Goal: Information Seeking & Learning: Learn about a topic

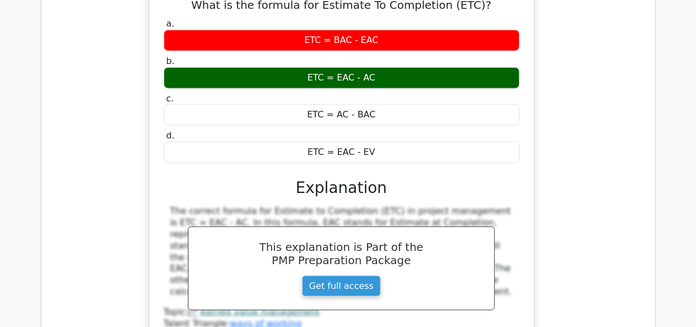
scroll to position [4845, 0]
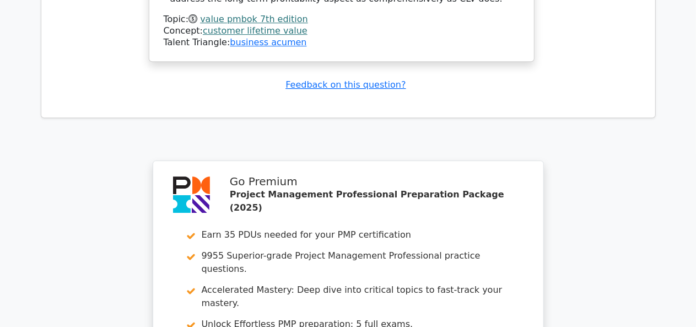
scroll to position [5839, 0]
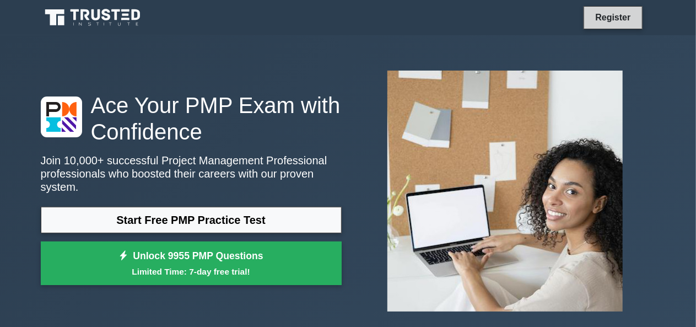
click at [612, 14] on link "Register" at bounding box center [613, 17] width 48 height 14
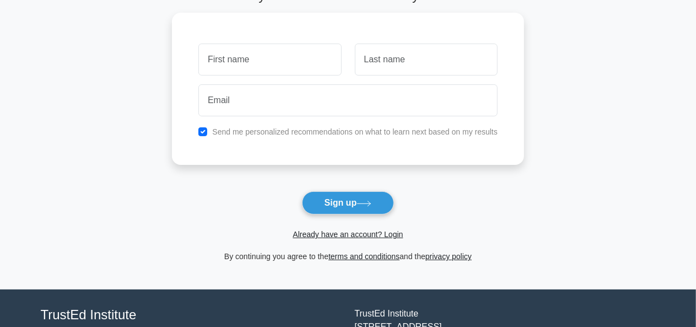
scroll to position [77, 0]
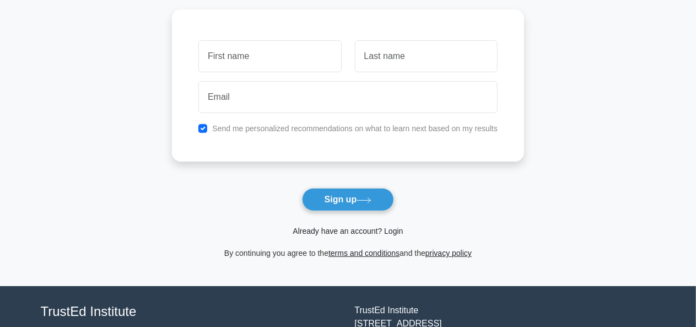
click at [378, 229] on link "Already have an account? Login" at bounding box center [348, 230] width 110 height 9
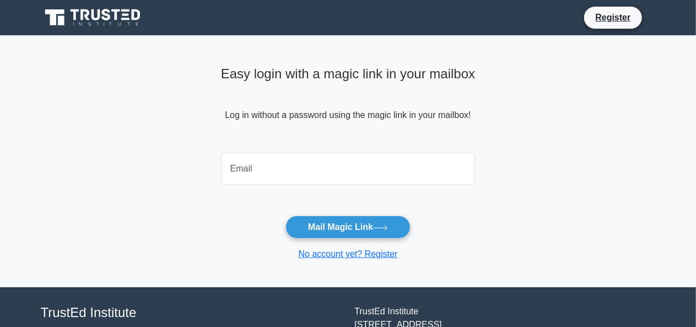
click at [360, 169] on input "email" at bounding box center [348, 169] width 255 height 32
click at [365, 173] on input "email" at bounding box center [348, 169] width 255 height 32
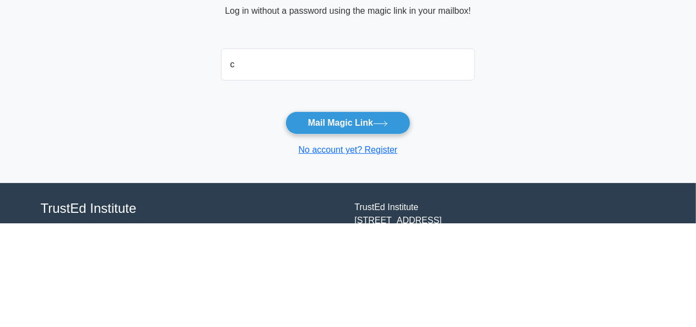
type input "c.jaliya.perera@gmail.com"
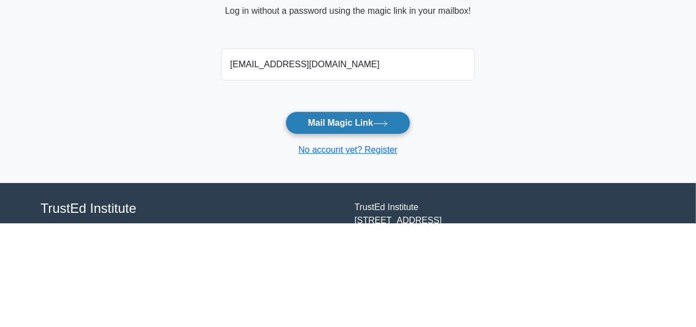
click at [371, 230] on button "Mail Magic Link" at bounding box center [347, 226] width 125 height 23
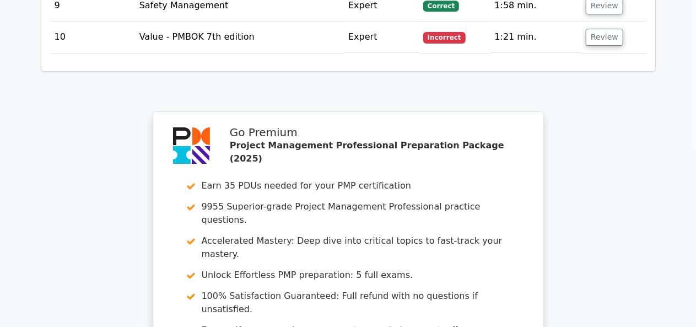
scroll to position [2010, 0]
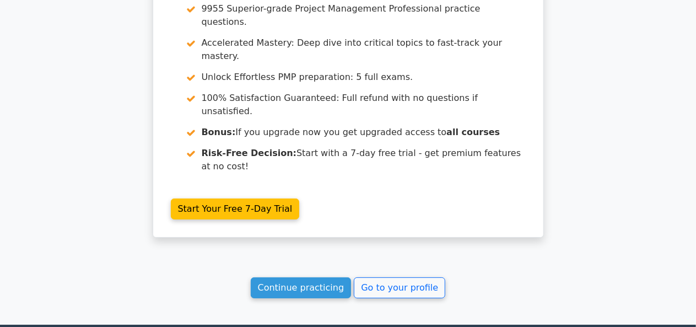
click at [307, 277] on link "Continue practicing" at bounding box center [301, 287] width 101 height 21
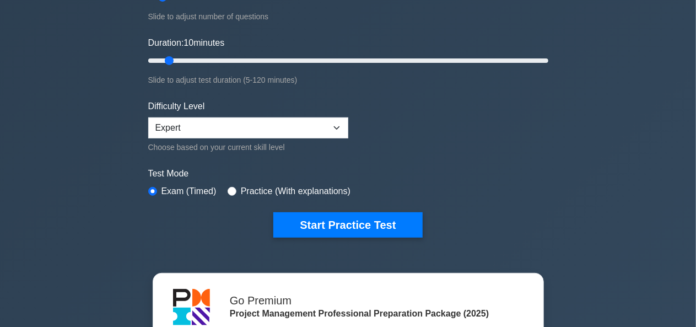
scroll to position [187, 0]
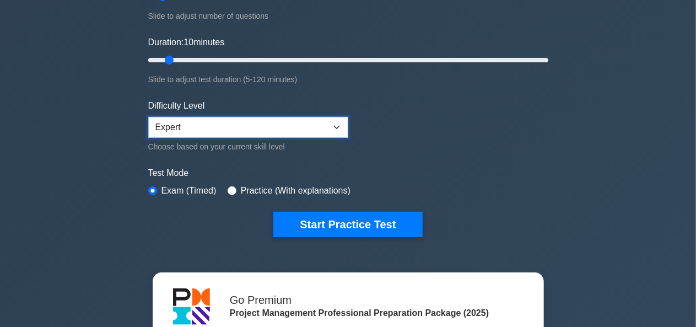
click at [332, 119] on select "Beginner Intermediate Expert" at bounding box center [248, 127] width 200 height 21
click at [148, 117] on select "Beginner Intermediate Expert" at bounding box center [248, 127] width 200 height 21
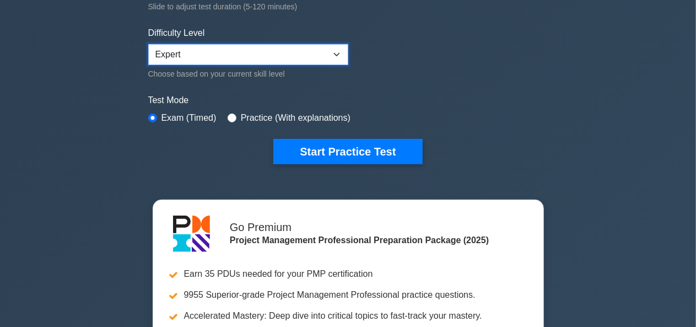
scroll to position [262, 0]
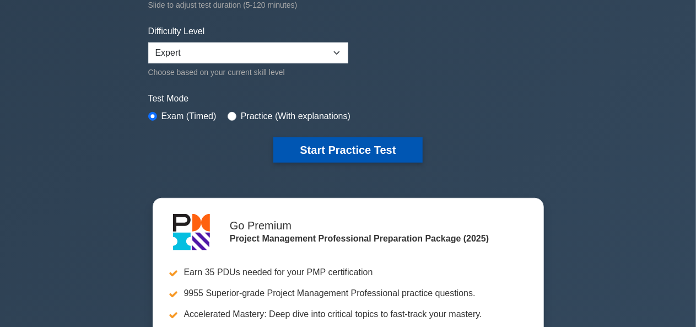
click at [377, 151] on button "Start Practice Test" at bounding box center [347, 149] width 149 height 25
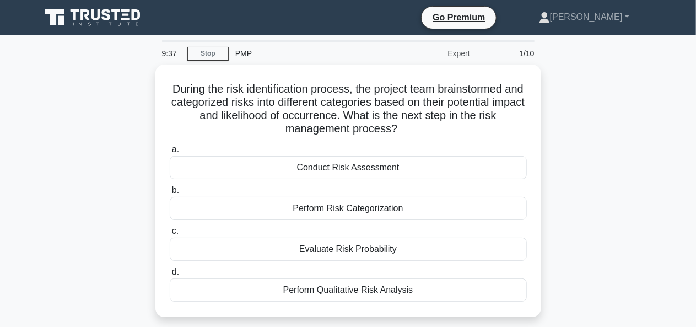
click at [632, 261] on div "During the risk identification process, the project team brainstormed and categ…" at bounding box center [348, 197] width 628 height 266
click at [634, 262] on div "During the risk identification process, the project team brainstormed and categ…" at bounding box center [348, 197] width 628 height 266
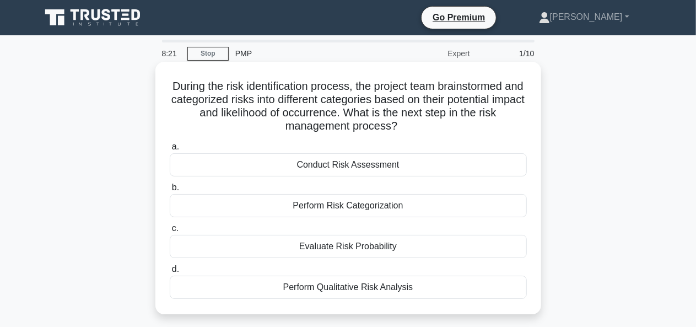
click at [428, 175] on div "Conduct Risk Assessment" at bounding box center [348, 164] width 357 height 23
click at [170, 150] on input "a. Conduct Risk Assessment" at bounding box center [170, 146] width 0 height 7
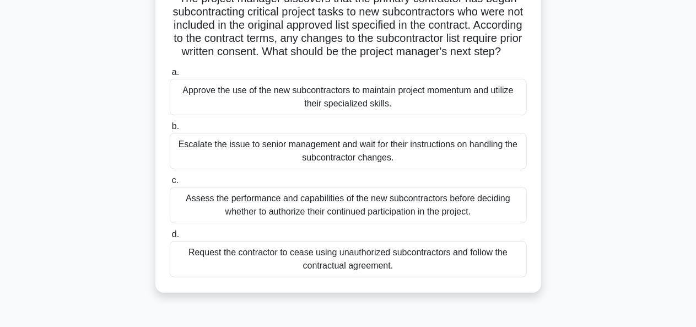
scroll to position [93, 0]
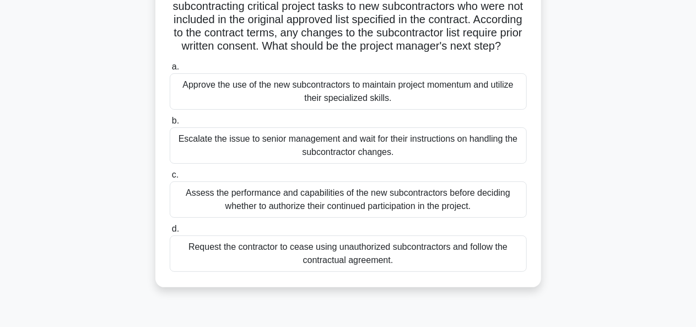
click at [455, 272] on div "Request the contractor to cease using unauthorized subcontractors and follow th…" at bounding box center [348, 253] width 357 height 36
click at [170, 233] on input "d. Request the contractor to cease using unauthorized subcontractors and follow…" at bounding box center [170, 228] width 0 height 7
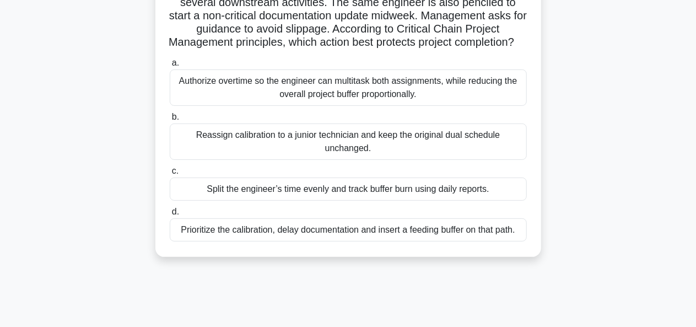
scroll to position [122, 0]
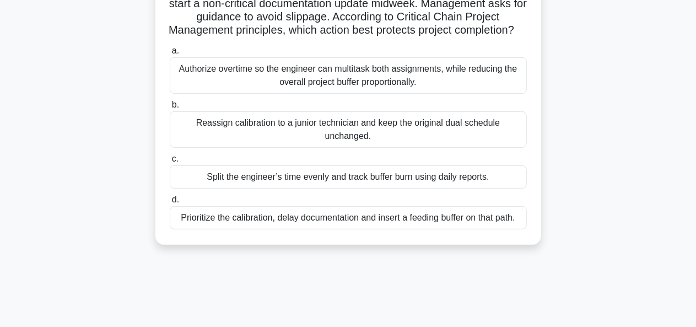
click at [475, 229] on div "Prioritize the calibration, delay documentation and insert a feeding buffer on …" at bounding box center [348, 217] width 357 height 23
click at [170, 203] on input "d. Prioritize the calibration, delay documentation and insert a feeding buffer …" at bounding box center [170, 199] width 0 height 7
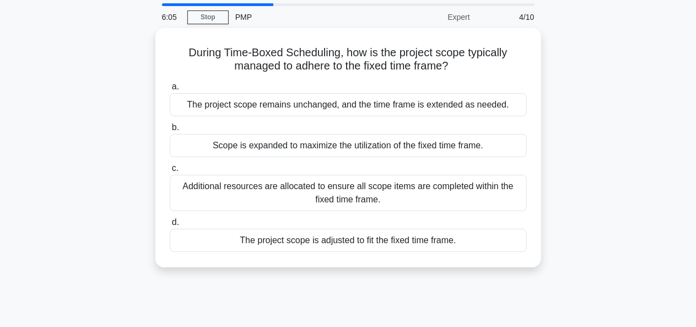
scroll to position [36, 0]
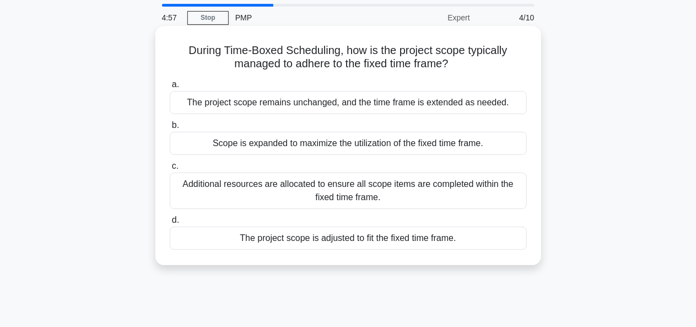
click at [472, 247] on div "The project scope is adjusted to fit the fixed time frame." at bounding box center [348, 237] width 357 height 23
click at [170, 224] on input "d. The project scope is adjusted to fit the fixed time frame." at bounding box center [170, 220] width 0 height 7
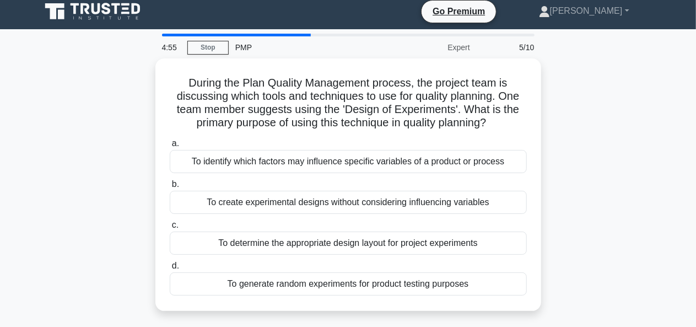
scroll to position [0, 0]
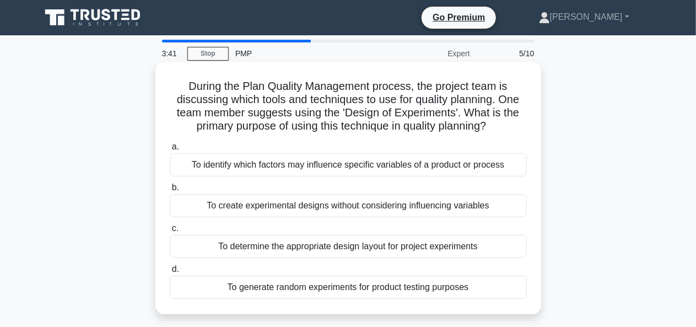
click at [456, 249] on div "To determine the appropriate design layout for project experiments" at bounding box center [348, 246] width 357 height 23
click at [170, 232] on input "c. To determine the appropriate design layout for project experiments" at bounding box center [170, 228] width 0 height 7
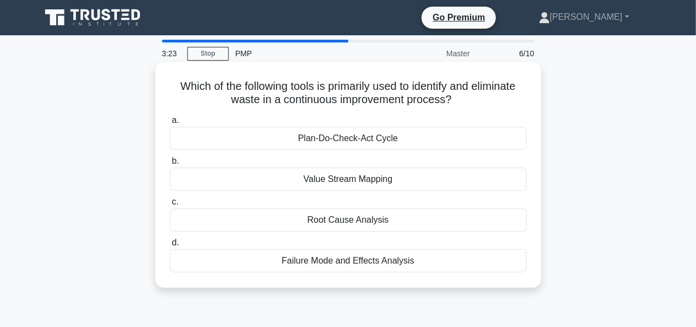
click at [413, 147] on div "Plan-Do-Check-Act Cycle" at bounding box center [348, 138] width 357 height 23
click at [170, 124] on input "a. Plan-Do-Check-Act Cycle" at bounding box center [170, 120] width 0 height 7
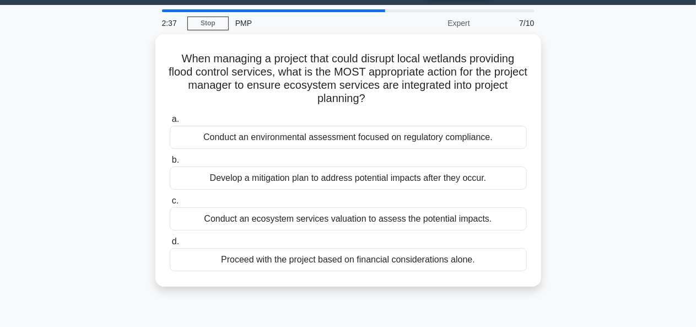
scroll to position [30, 0]
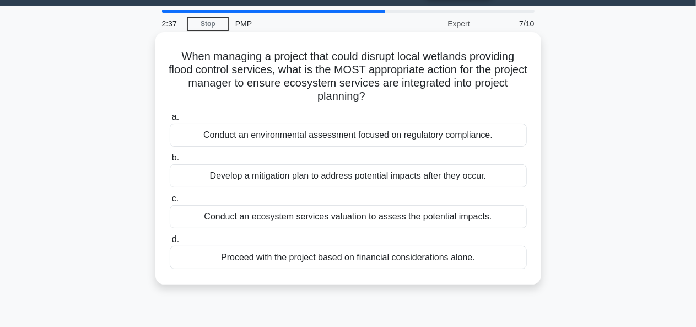
click at [488, 224] on div "Conduct an ecosystem services valuation to assess the potential impacts." at bounding box center [348, 216] width 357 height 23
click at [170, 202] on input "c. Conduct an ecosystem services valuation to assess the potential impacts." at bounding box center [170, 198] width 0 height 7
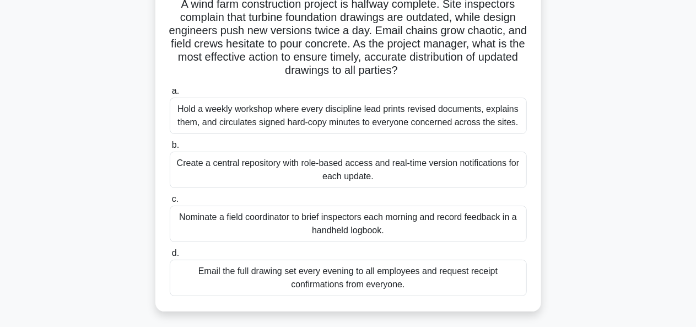
scroll to position [87, 0]
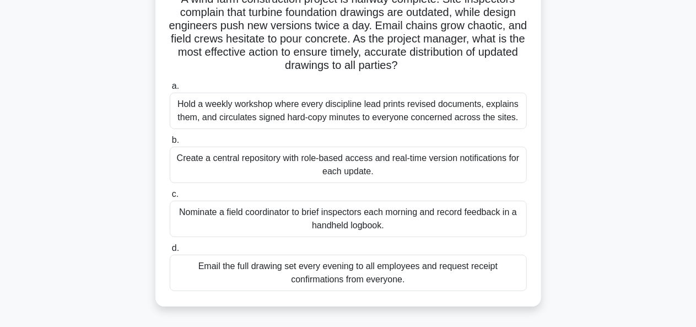
click at [446, 169] on div "Create a central repository with role-based access and real-time version notifi…" at bounding box center [348, 165] width 357 height 36
click at [170, 144] on input "b. Create a central repository with role-based access and real-time version not…" at bounding box center [170, 140] width 0 height 7
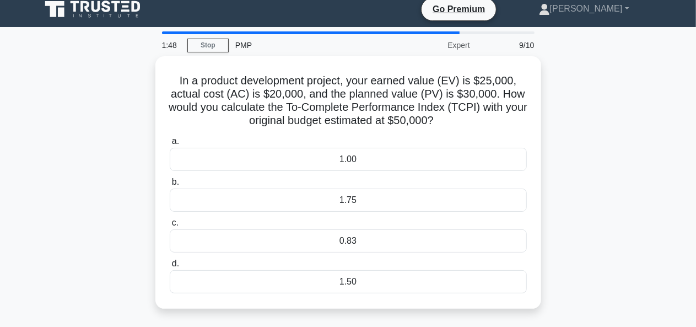
scroll to position [0, 0]
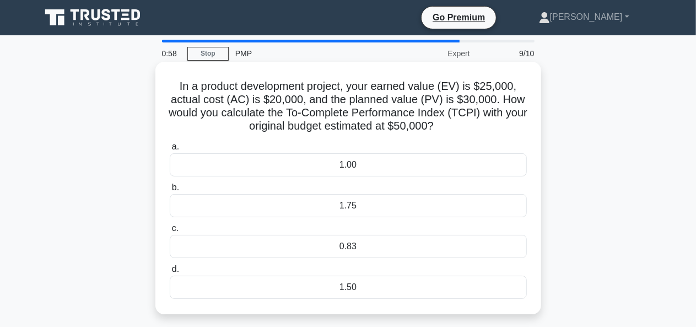
click at [452, 258] on div "0.83" at bounding box center [348, 246] width 357 height 23
click at [170, 232] on input "c. 0.83" at bounding box center [170, 228] width 0 height 7
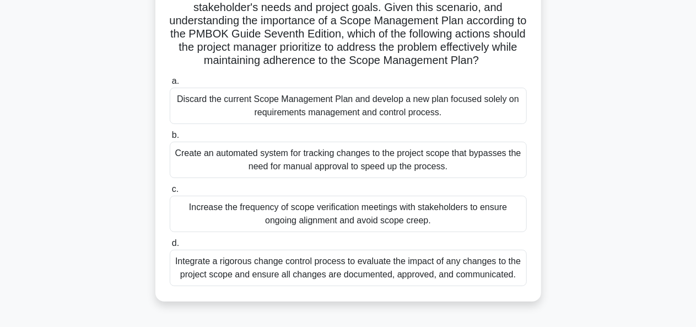
scroll to position [226, 0]
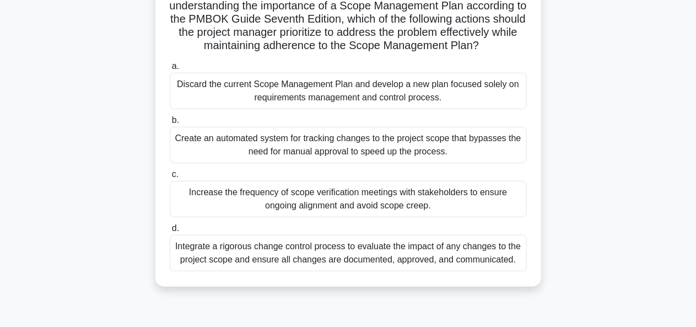
click at [484, 271] on div "Integrate a rigorous change control process to evaluate the impact of any chang…" at bounding box center [348, 253] width 357 height 36
click at [170, 232] on input "d. Integrate a rigorous change control process to evaluate the impact of any ch…" at bounding box center [170, 228] width 0 height 7
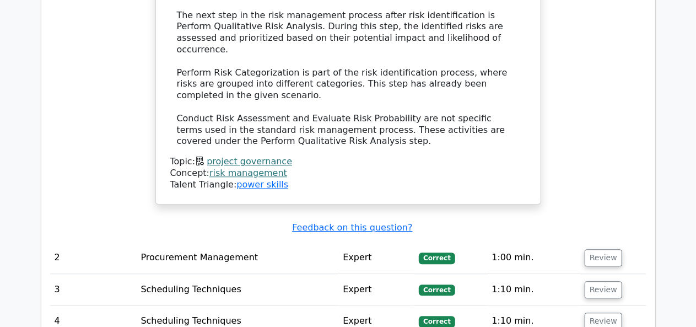
scroll to position [1318, 0]
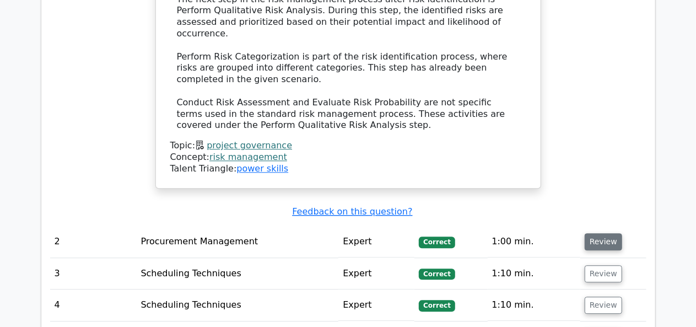
click at [605, 233] on button "Review" at bounding box center [603, 241] width 37 height 17
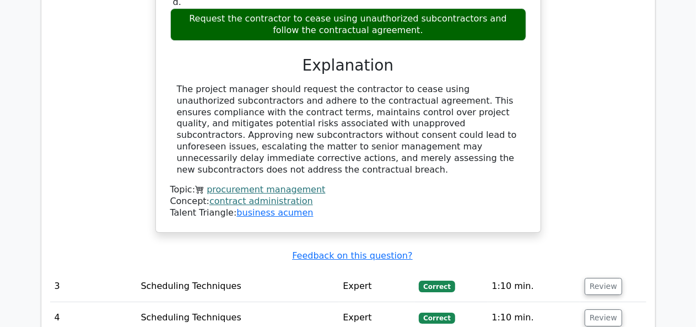
scroll to position [1832, 0]
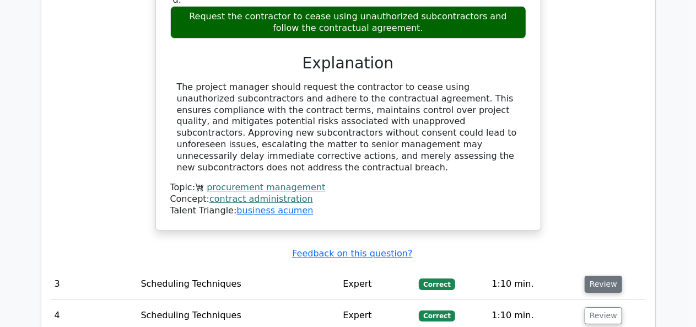
click at [607, 276] on button "Review" at bounding box center [603, 284] width 37 height 17
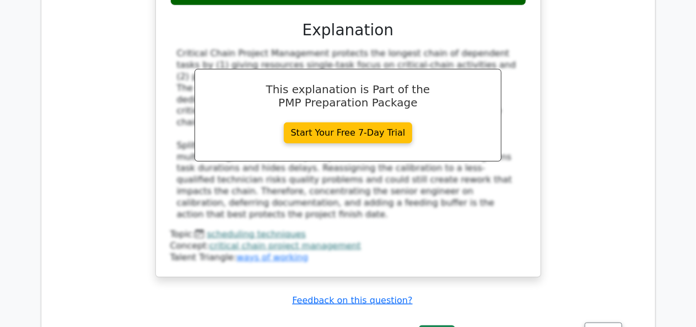
scroll to position [2423, 0]
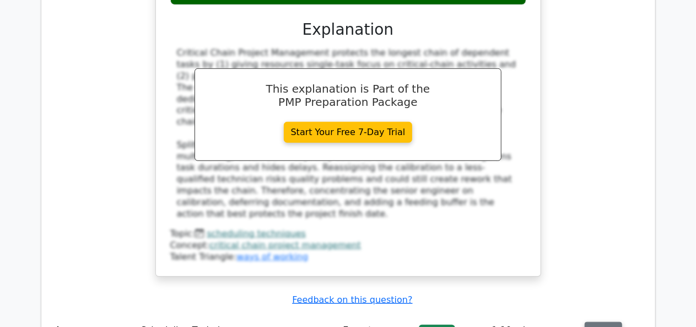
click at [605, 322] on button "Review" at bounding box center [603, 330] width 37 height 17
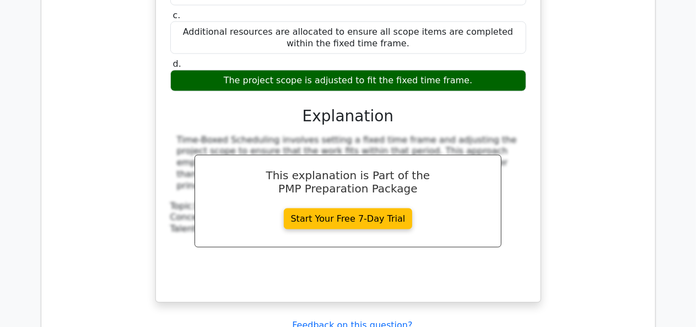
scroll to position [2897, 0]
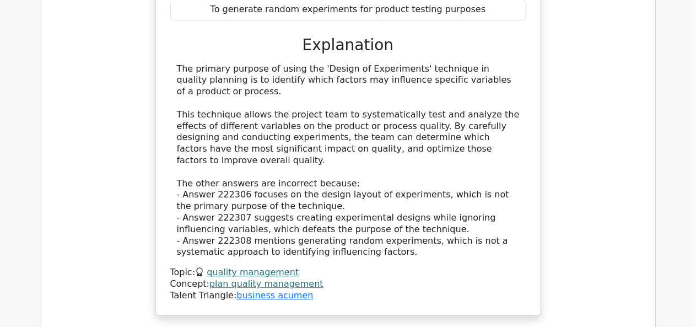
scroll to position [3496, 0]
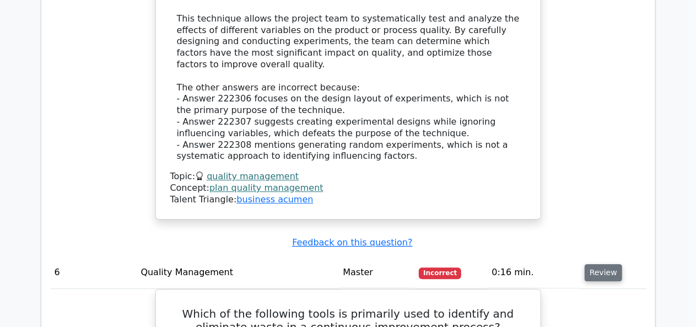
scroll to position [3590, 0]
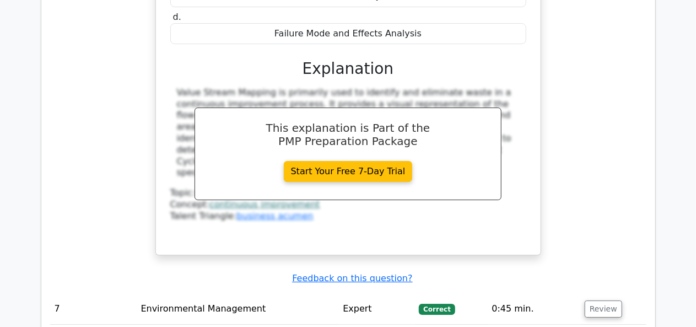
scroll to position [4046, 0]
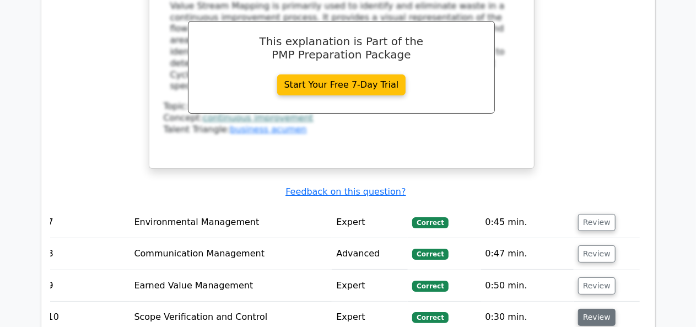
scroll to position [4108, 0]
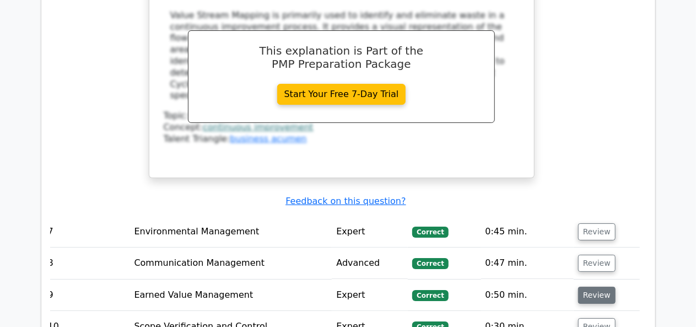
click at [584, 287] on button "Review" at bounding box center [596, 295] width 37 height 17
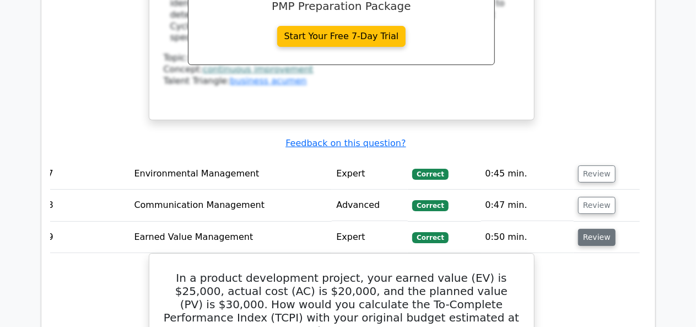
scroll to position [4166, 0]
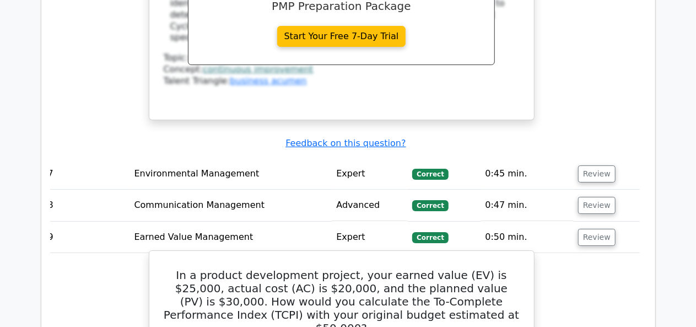
copy div "In a product development project, your earned value (EV) is $25,000, actual cos…"
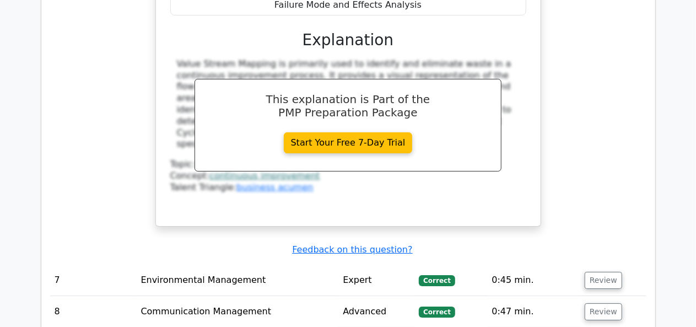
scroll to position [4061, 0]
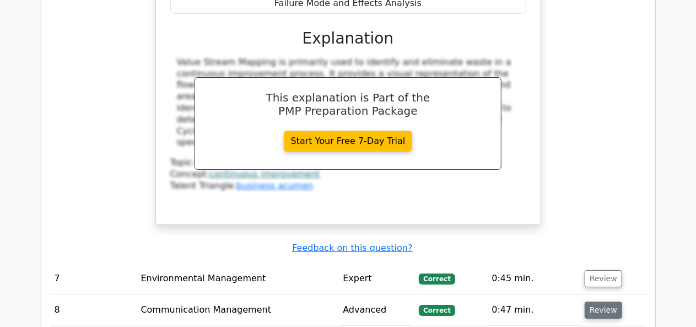
click at [604, 301] on button "Review" at bounding box center [603, 309] width 37 height 17
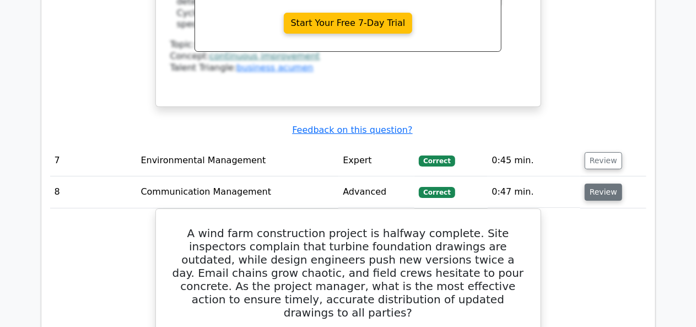
scroll to position [4179, 0]
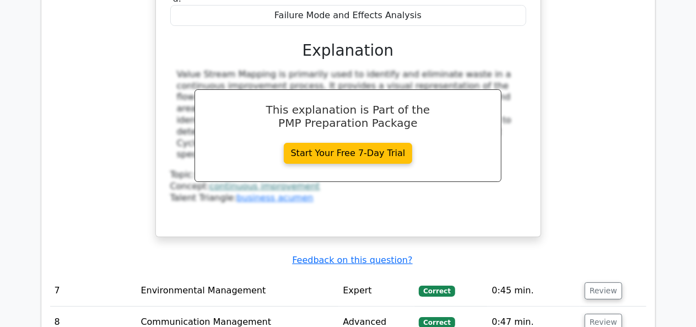
scroll to position [4049, 0]
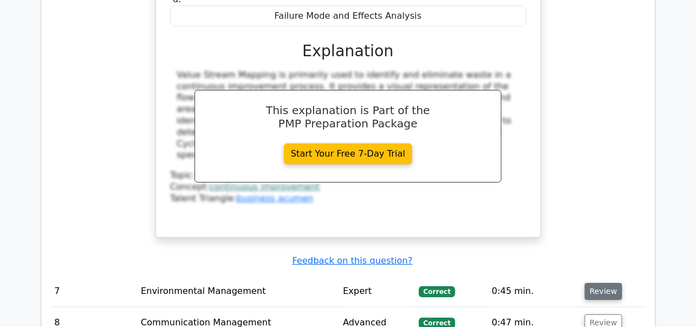
click at [609, 283] on button "Review" at bounding box center [603, 291] width 37 height 17
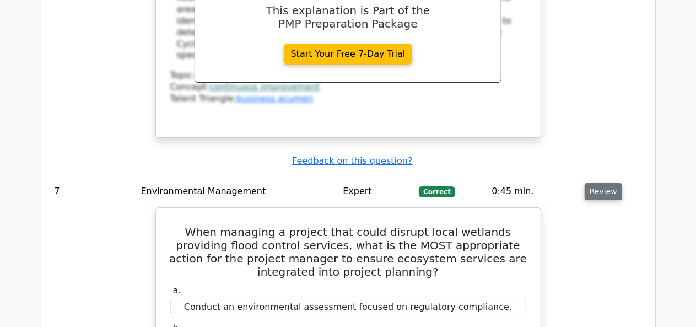
scroll to position [4147, 0]
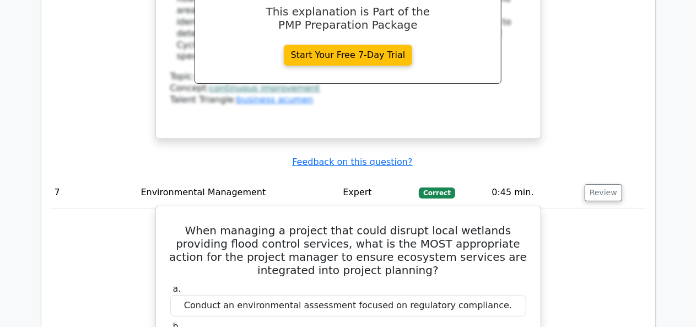
click at [180, 224] on h5 "When managing a project that could disrupt local wetlands providing flood contr…" at bounding box center [348, 250] width 358 height 53
click at [187, 224] on h5 "When managing a project that could disrupt local wetlands providing flood contr…" at bounding box center [348, 250] width 358 height 53
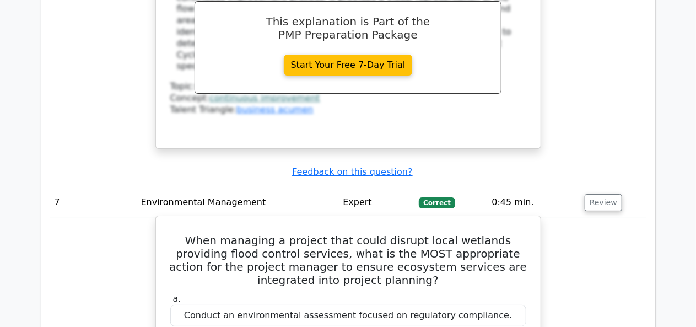
scroll to position [4138, 0]
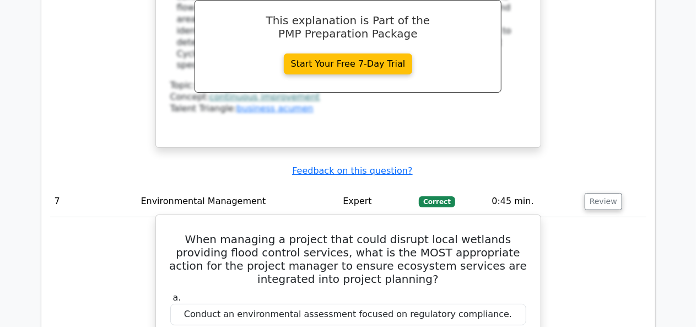
copy div "When managing a project that could disrupt local wetlands providing flood contr…"
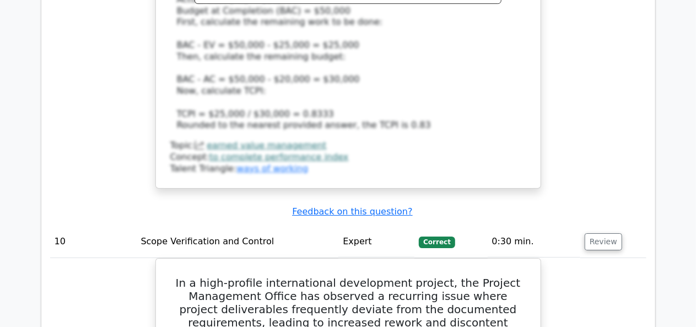
scroll to position [6013, 0]
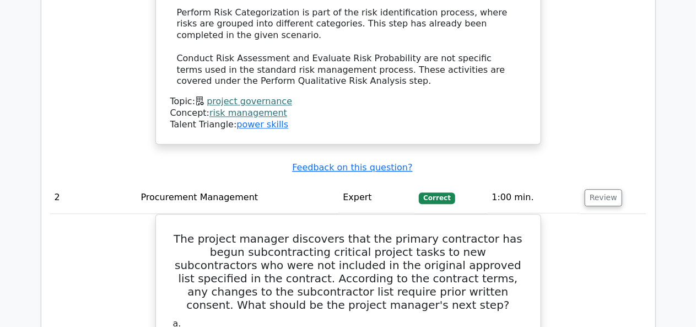
scroll to position [1363, 0]
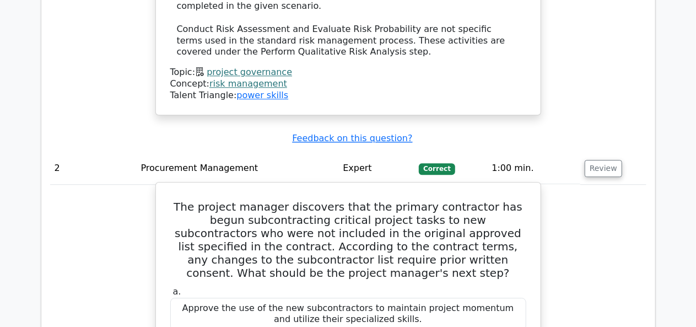
click at [443, 298] on div "Approve the use of the new subcontractors to maintain project momentum and util…" at bounding box center [348, 314] width 356 height 33
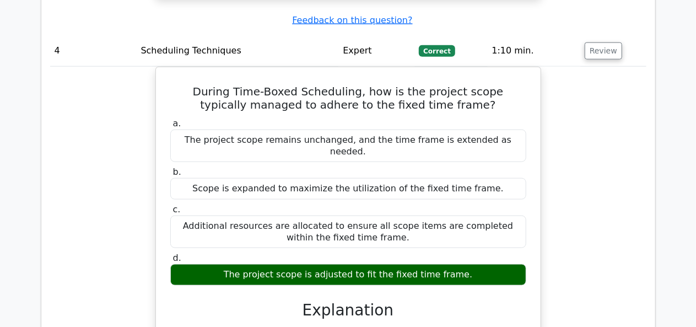
scroll to position [2700, 0]
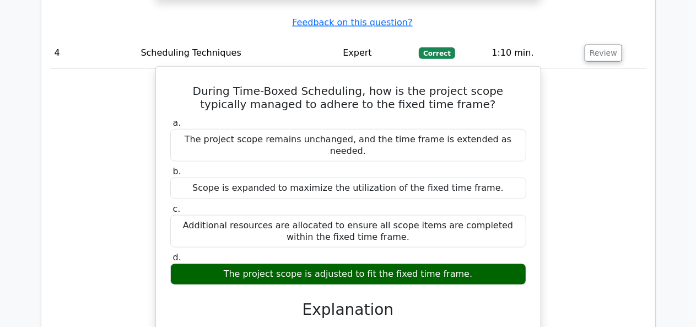
click at [512, 167] on div "a. The project scope remains unchanged, and the time frame is extended as neede…" at bounding box center [348, 298] width 358 height 367
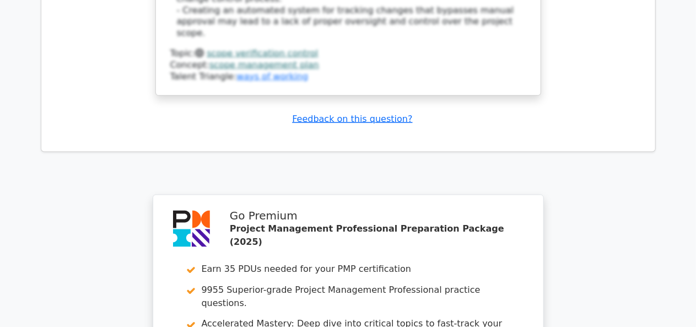
scroll to position [7039, 0]
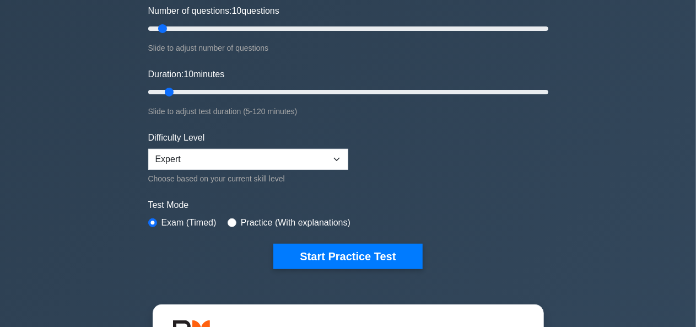
scroll to position [156, 0]
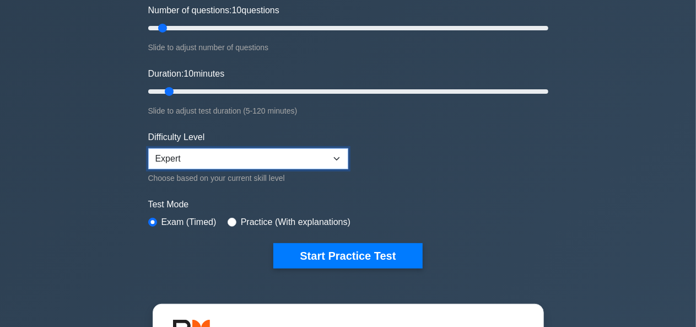
click at [333, 162] on select "Beginner Intermediate Expert" at bounding box center [248, 158] width 200 height 21
click at [148, 148] on select "Beginner Intermediate Expert" at bounding box center [248, 158] width 200 height 21
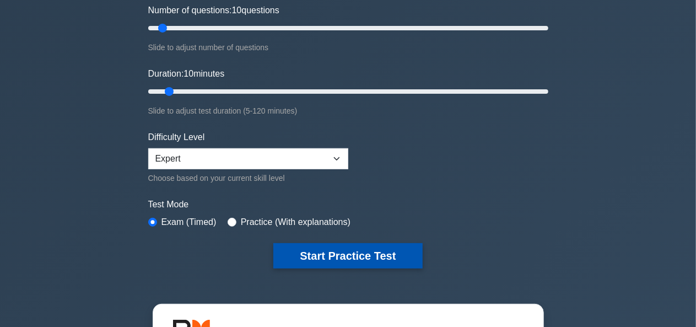
click at [357, 259] on button "Start Practice Test" at bounding box center [347, 255] width 149 height 25
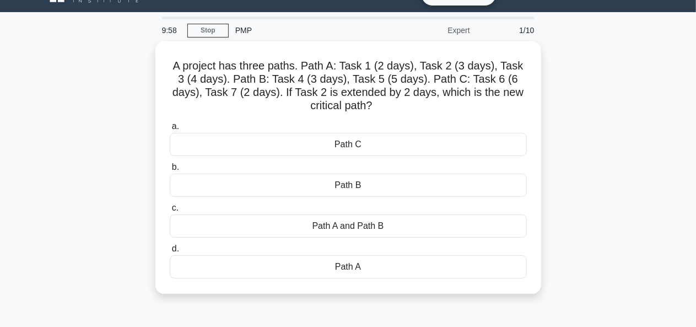
scroll to position [23, 0]
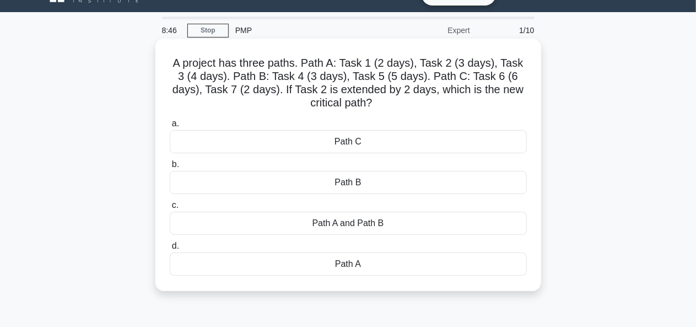
click at [470, 194] on div "Path B" at bounding box center [348, 182] width 357 height 23
click at [170, 168] on input "b. Path B" at bounding box center [170, 164] width 0 height 7
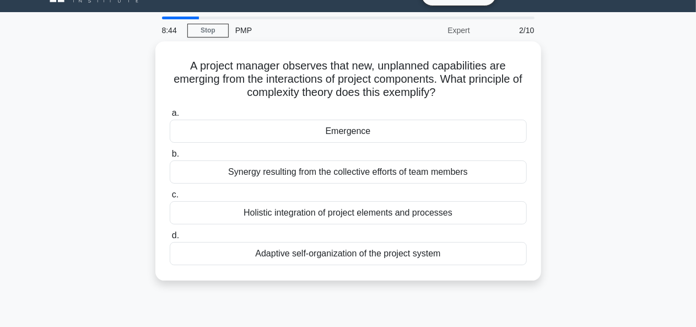
scroll to position [0, 0]
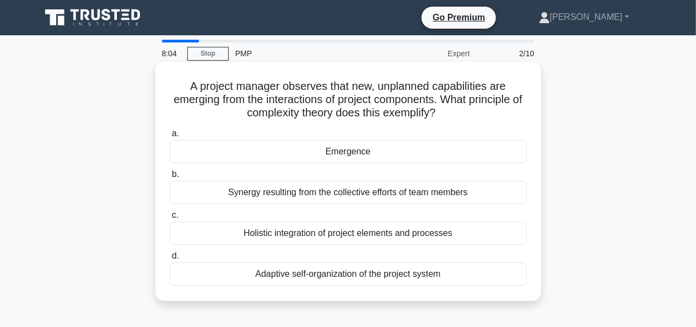
click at [465, 285] on div "Adaptive self-organization of the project system" at bounding box center [348, 273] width 357 height 23
click at [170, 260] on input "d. Adaptive self-organization of the project system" at bounding box center [170, 255] width 0 height 7
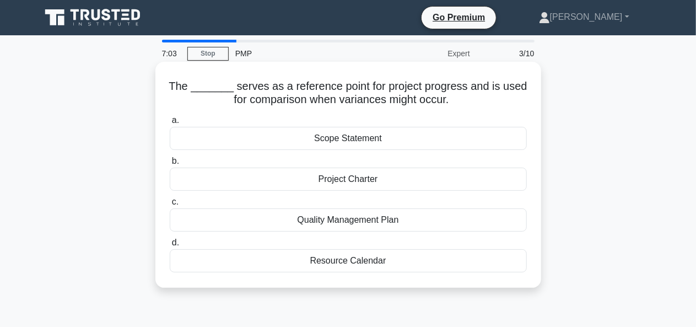
click at [397, 148] on div "Scope Statement" at bounding box center [348, 138] width 357 height 23
click at [170, 124] on input "a. Scope Statement" at bounding box center [170, 120] width 0 height 7
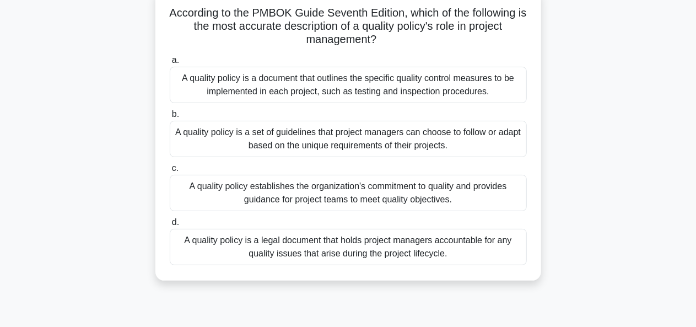
scroll to position [78, 0]
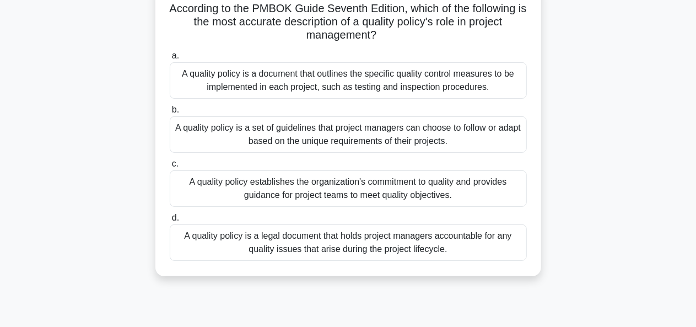
click at [470, 249] on div "A quality policy is a legal document that holds project managers accountable fo…" at bounding box center [348, 242] width 357 height 36
click at [170, 222] on input "d. A quality policy is a legal document that holds project managers accountable…" at bounding box center [170, 217] width 0 height 7
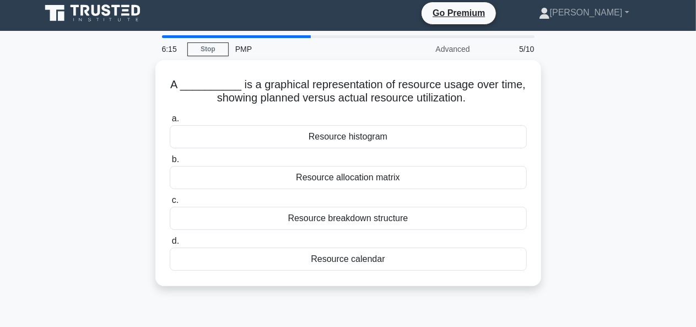
scroll to position [0, 0]
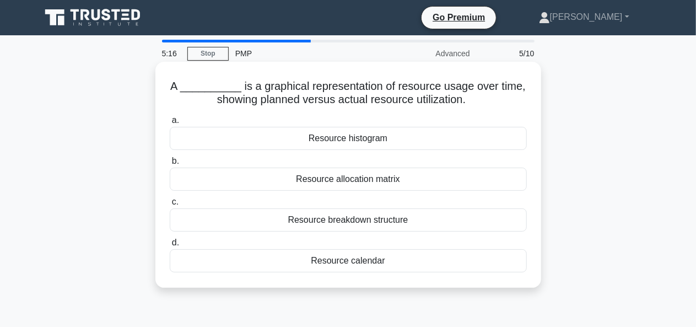
click at [398, 145] on div "Resource histogram" at bounding box center [348, 138] width 357 height 23
click at [170, 124] on input "a. Resource histogram" at bounding box center [170, 120] width 0 height 7
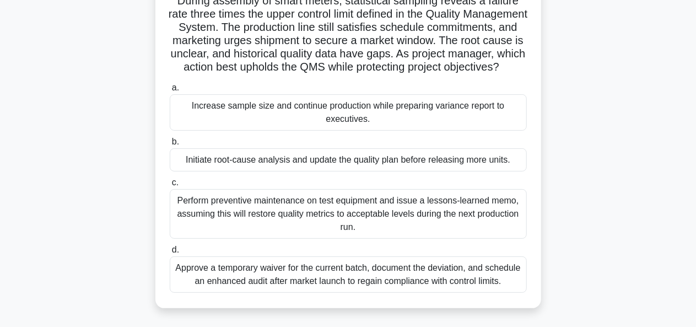
scroll to position [88, 0]
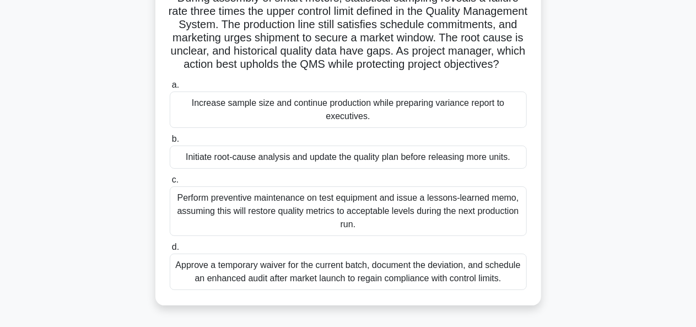
click at [455, 169] on div "Initiate root-cause analysis and update the quality plan before releasing more …" at bounding box center [348, 156] width 357 height 23
click at [170, 143] on input "b. Initiate root-cause analysis and update the quality plan before releasing mo…" at bounding box center [170, 139] width 0 height 7
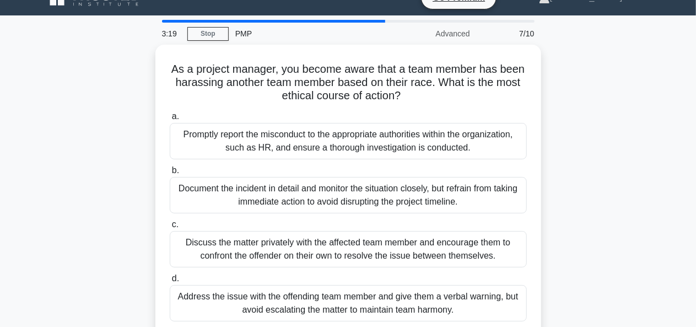
scroll to position [19, 0]
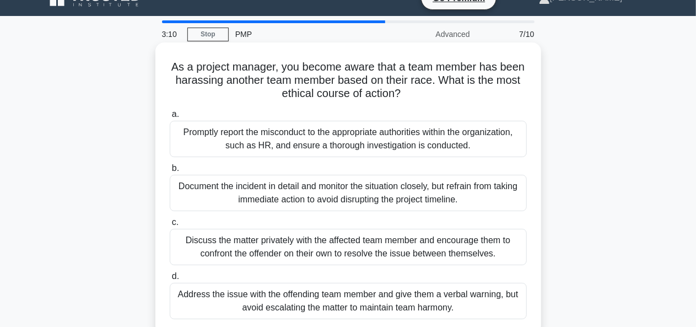
click at [482, 141] on div "Promptly report the misconduct to the appropriate authorities within the organi…" at bounding box center [348, 139] width 357 height 36
click at [170, 118] on input "a. Promptly report the misconduct to the appropriate authorities within the org…" at bounding box center [170, 114] width 0 height 7
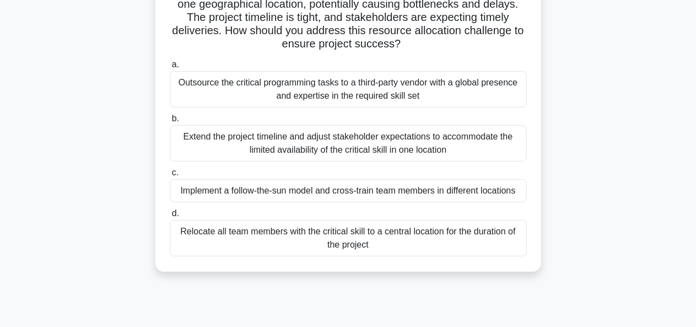
scroll to position [131, 0]
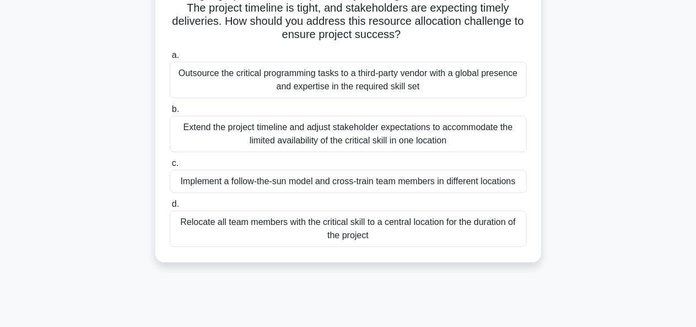
click at [431, 192] on div "Implement a follow-the-sun model and cross-train team members in different loca…" at bounding box center [348, 181] width 357 height 23
click at [170, 167] on input "c. Implement a follow-the-sun model and cross-train team members in different l…" at bounding box center [170, 163] width 0 height 7
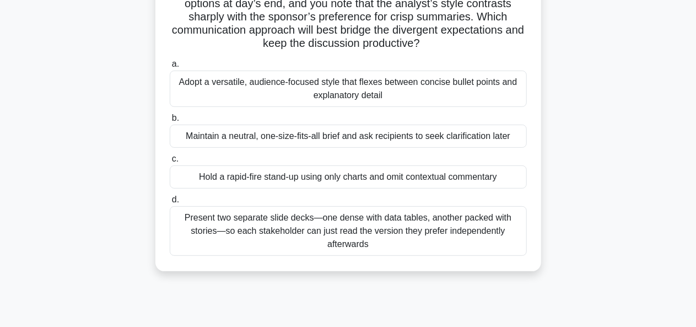
scroll to position [126, 0]
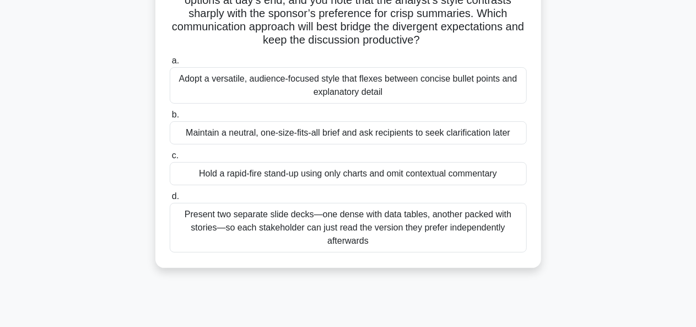
click at [421, 98] on div "Adopt a versatile, audience-focused style that flexes between concise bullet po…" at bounding box center [348, 85] width 357 height 36
click at [170, 64] on input "a. Adopt a versatile, audience-focused style that flexes between concise bullet…" at bounding box center [170, 60] width 0 height 7
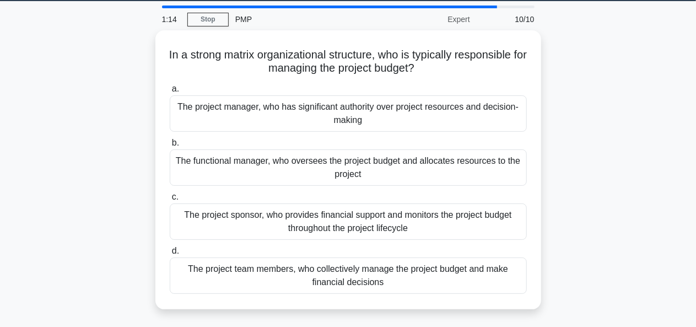
scroll to position [35, 0]
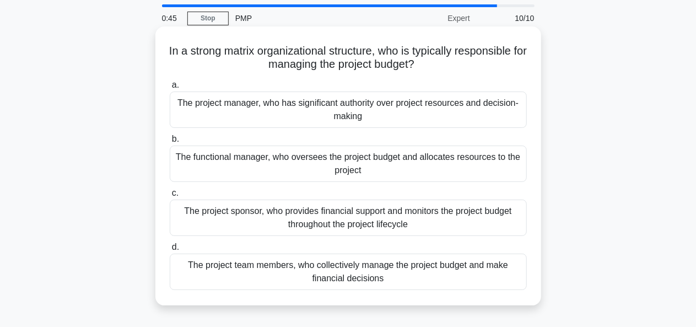
click at [445, 115] on div "The project manager, who has significant authority over project resources and d…" at bounding box center [348, 109] width 357 height 36
click at [170, 89] on input "a. The project manager, who has significant authority over project resources an…" at bounding box center [170, 85] width 0 height 7
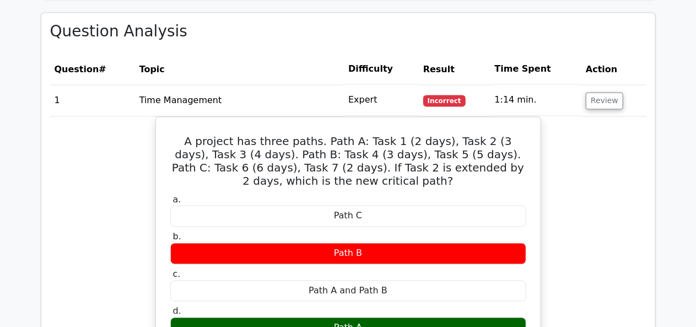
scroll to position [963, 0]
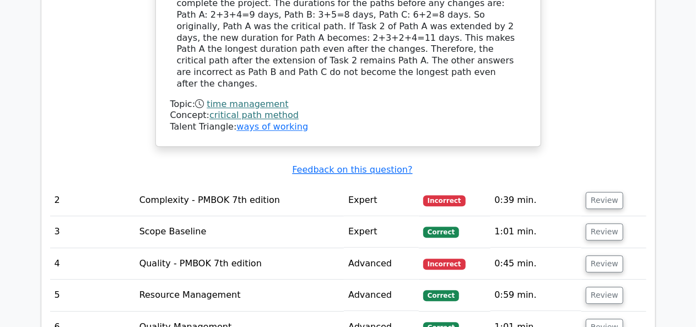
scroll to position [1370, 0]
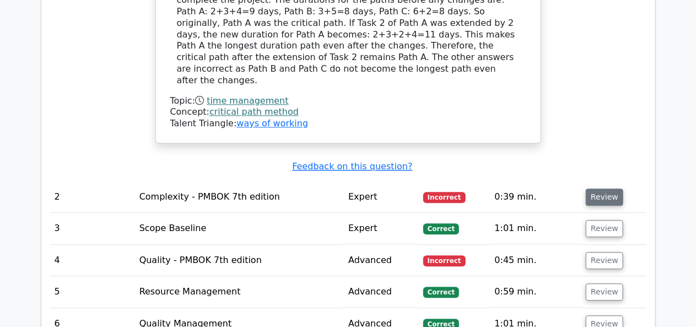
click at [598, 188] on button "Review" at bounding box center [604, 196] width 37 height 17
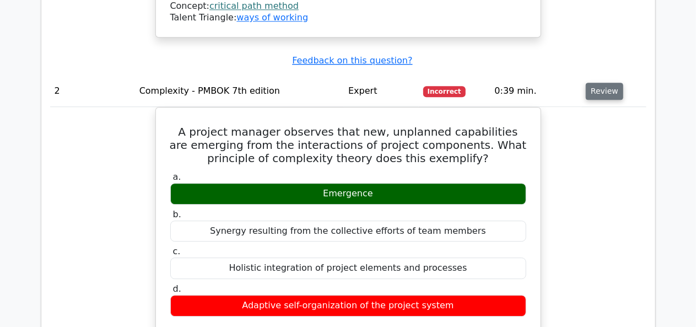
scroll to position [1498, 0]
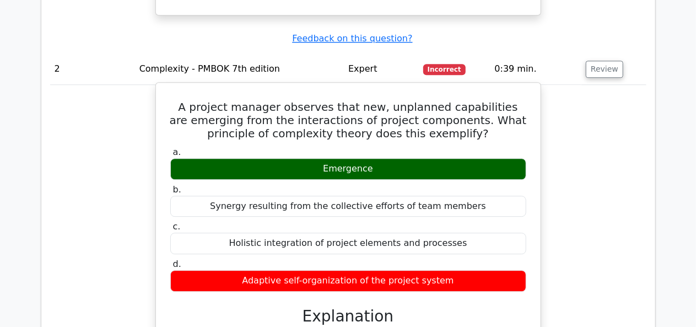
click at [193, 100] on h5 "A project manager observes that new, unplanned capabilities are emerging from t…" at bounding box center [348, 120] width 358 height 40
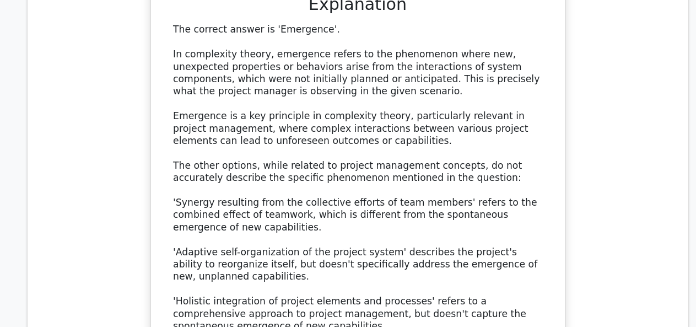
scroll to position [1803, 0]
